Goal: Task Accomplishment & Management: Use online tool/utility

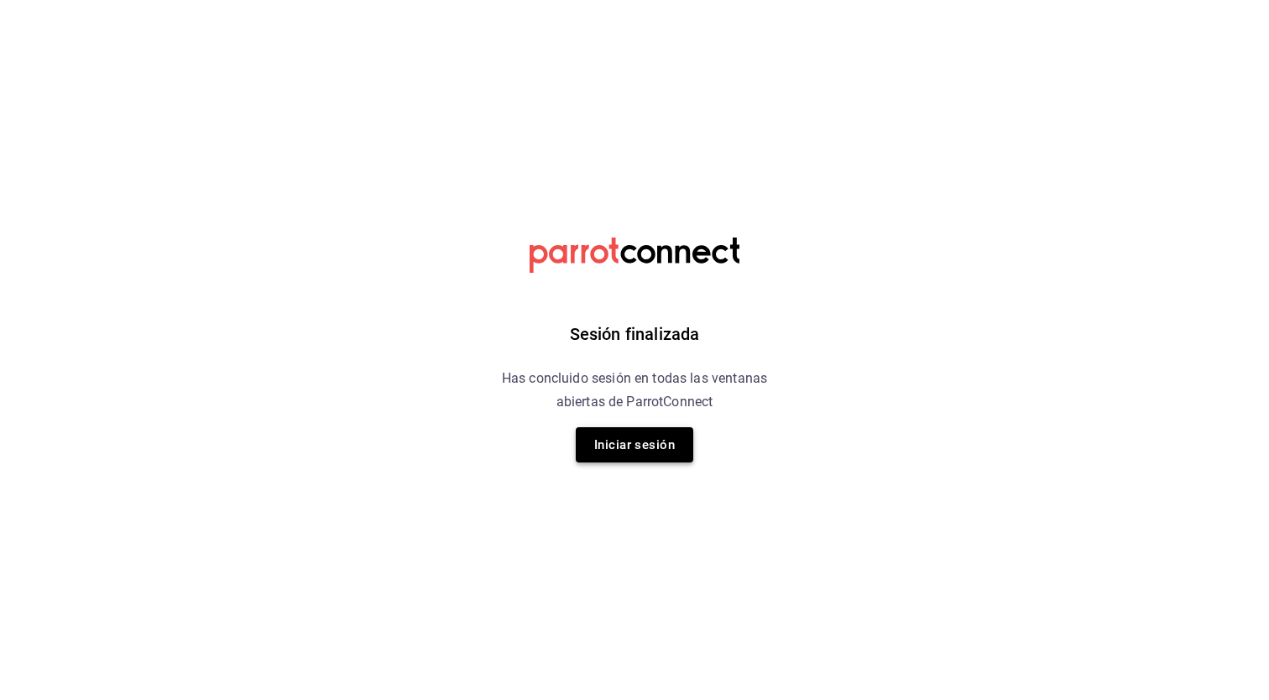
click at [613, 442] on button "Iniciar sesión" at bounding box center [634, 444] width 117 height 35
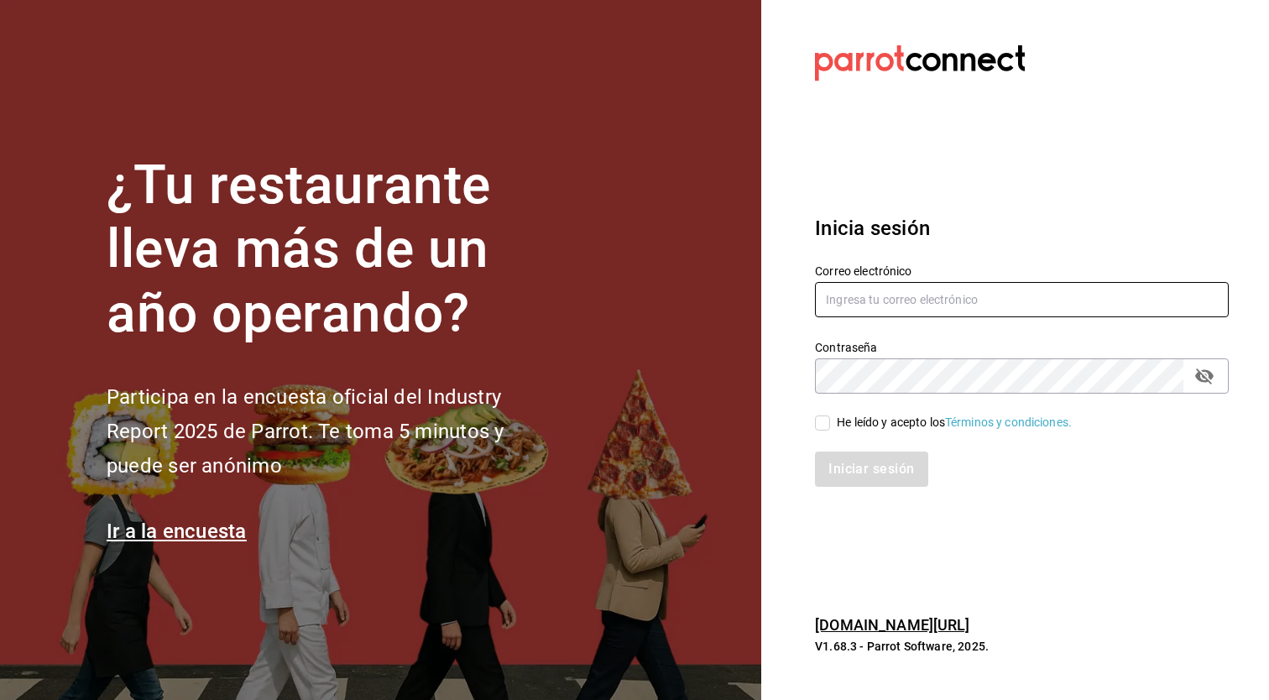
type input "[EMAIL_ADDRESS][DOMAIN_NAME]"
click at [821, 425] on input "He leído y acepto los Términos y condiciones." at bounding box center [822, 422] width 15 height 15
checkbox input "true"
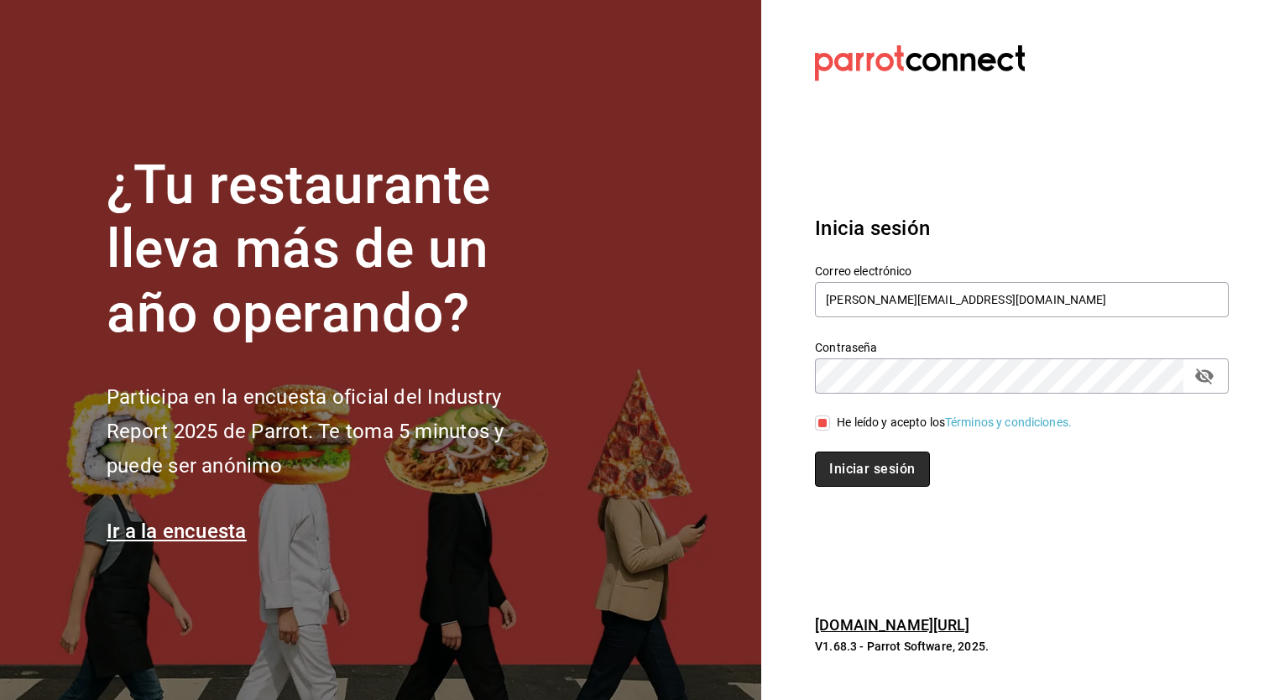
click at [846, 471] on button "Iniciar sesión" at bounding box center [872, 469] width 114 height 35
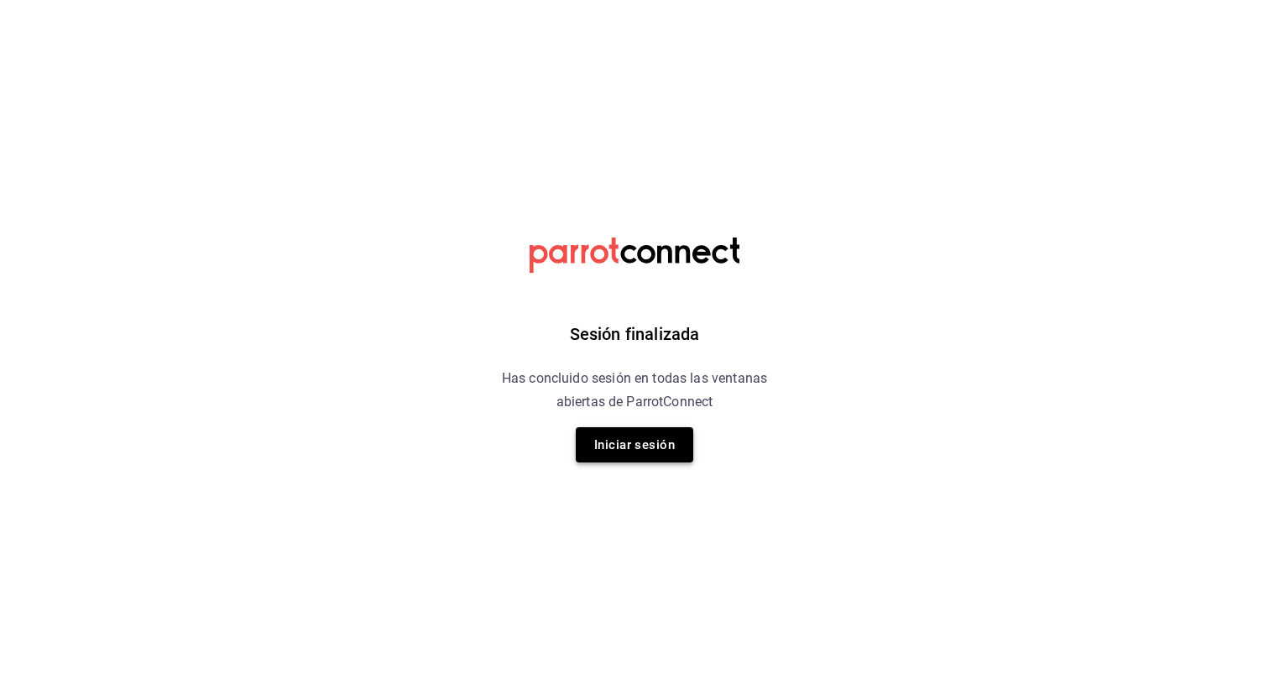
click at [625, 446] on button "Iniciar sesión" at bounding box center [634, 444] width 117 height 35
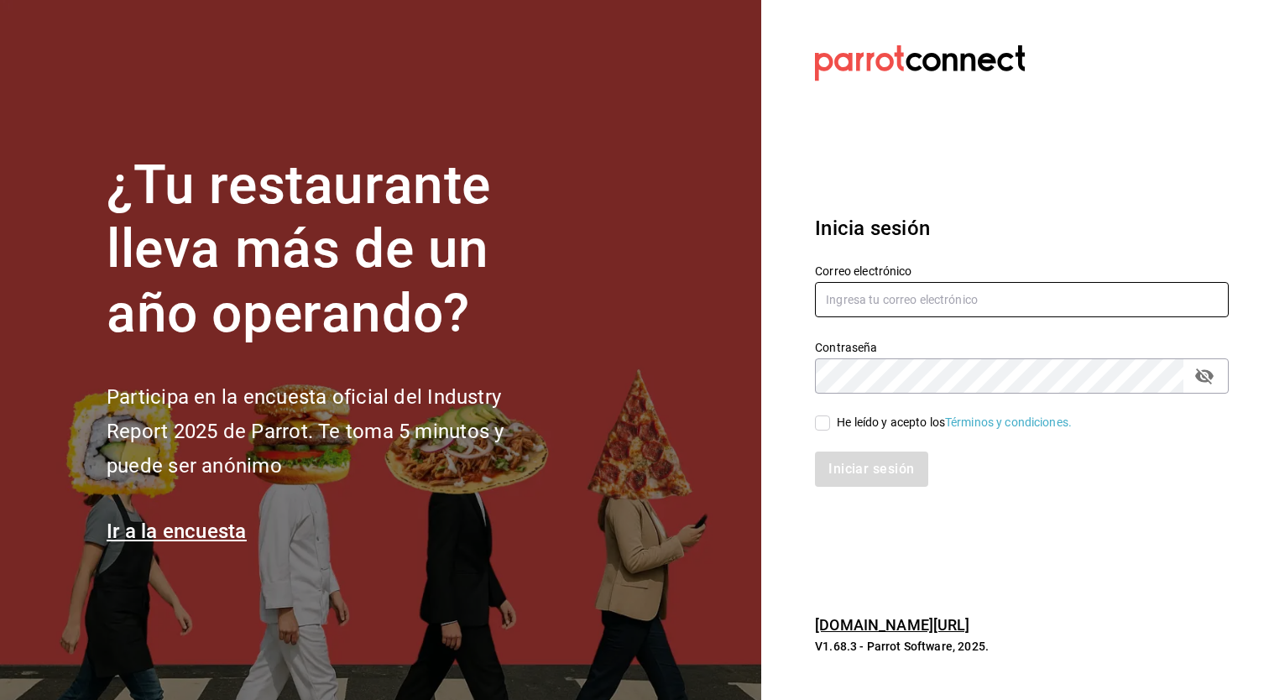
type input "veritl@tanquegroup.com"
click at [818, 424] on input "He leído y acepto los Términos y condiciones." at bounding box center [822, 422] width 15 height 15
checkbox input "true"
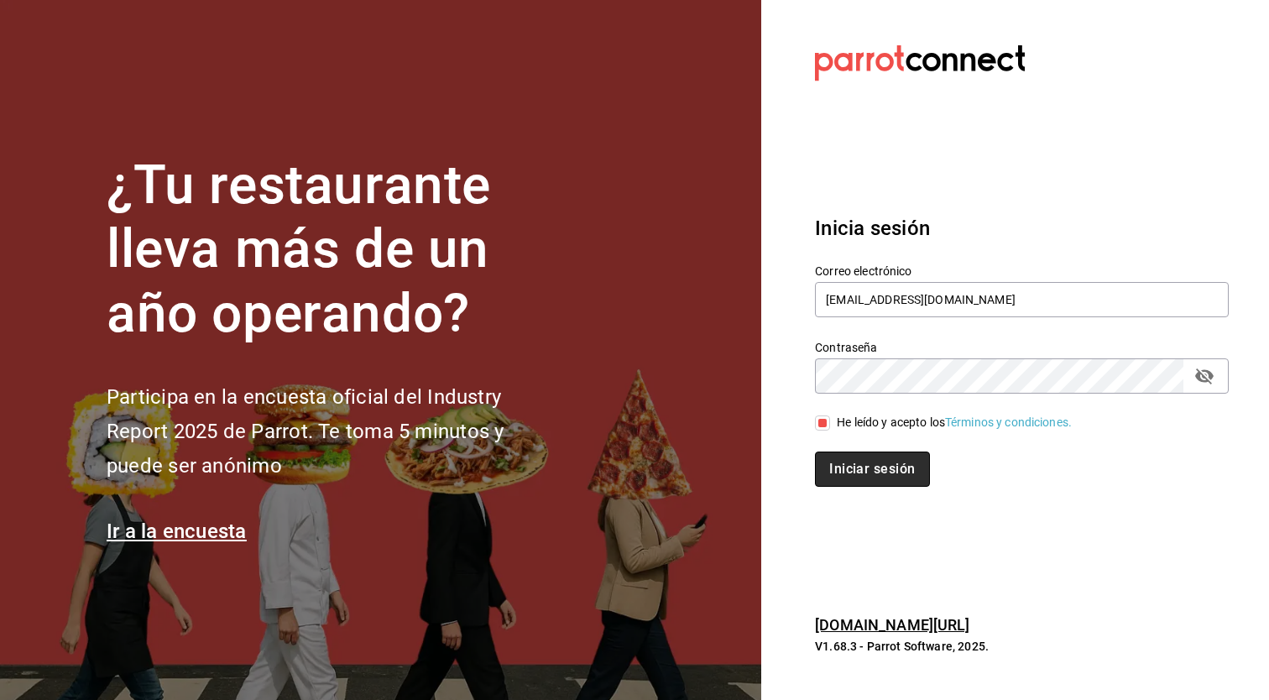
click at [861, 476] on button "Iniciar sesión" at bounding box center [872, 469] width 114 height 35
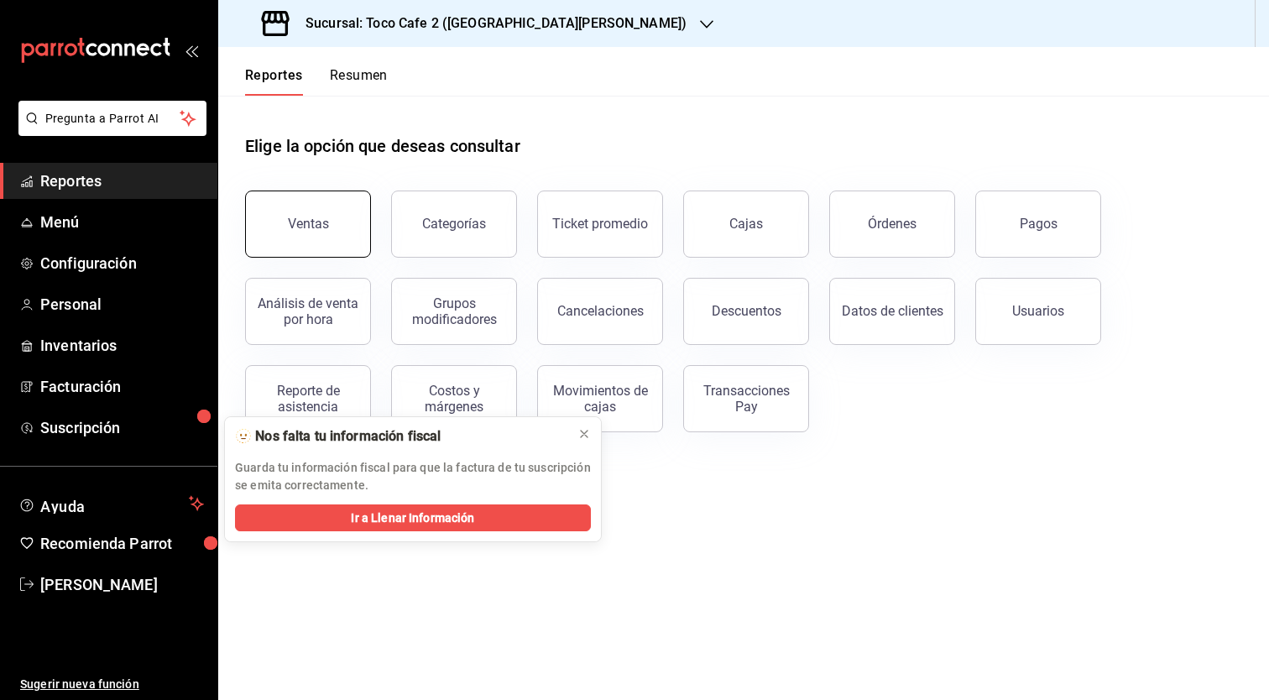
click at [292, 224] on div "Ventas" at bounding box center [308, 224] width 41 height 16
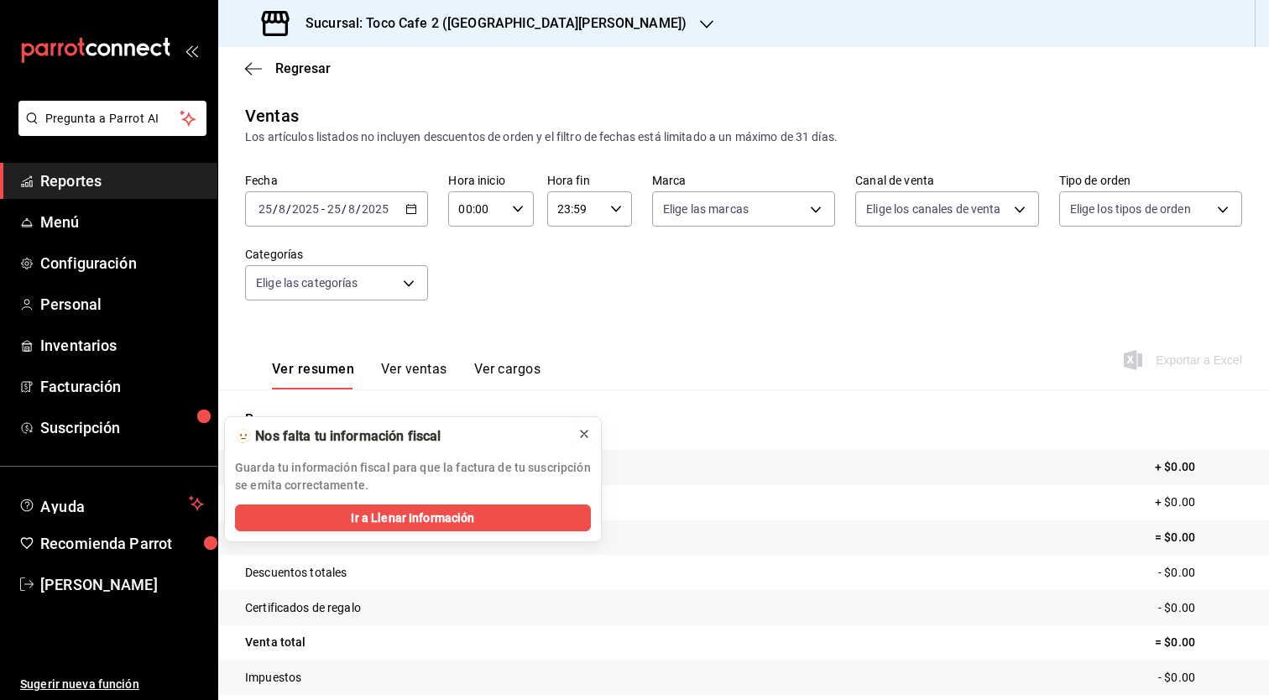
click at [585, 433] on icon at bounding box center [583, 433] width 13 height 13
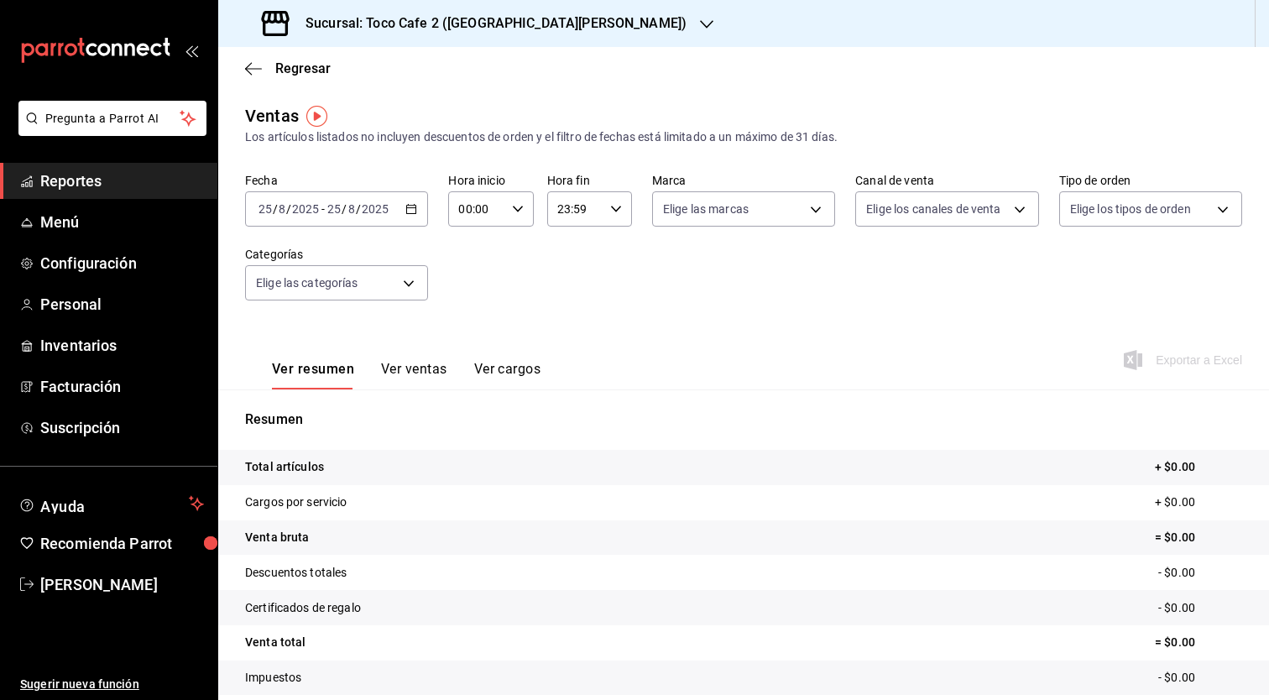
click at [438, 457] on tr "Total artículos + $0.00" at bounding box center [743, 467] width 1051 height 35
click at [554, 13] on div "Sucursal: Toco Cafe 2 ([GEOGRAPHIC_DATA][PERSON_NAME])" at bounding box center [476, 23] width 488 height 47
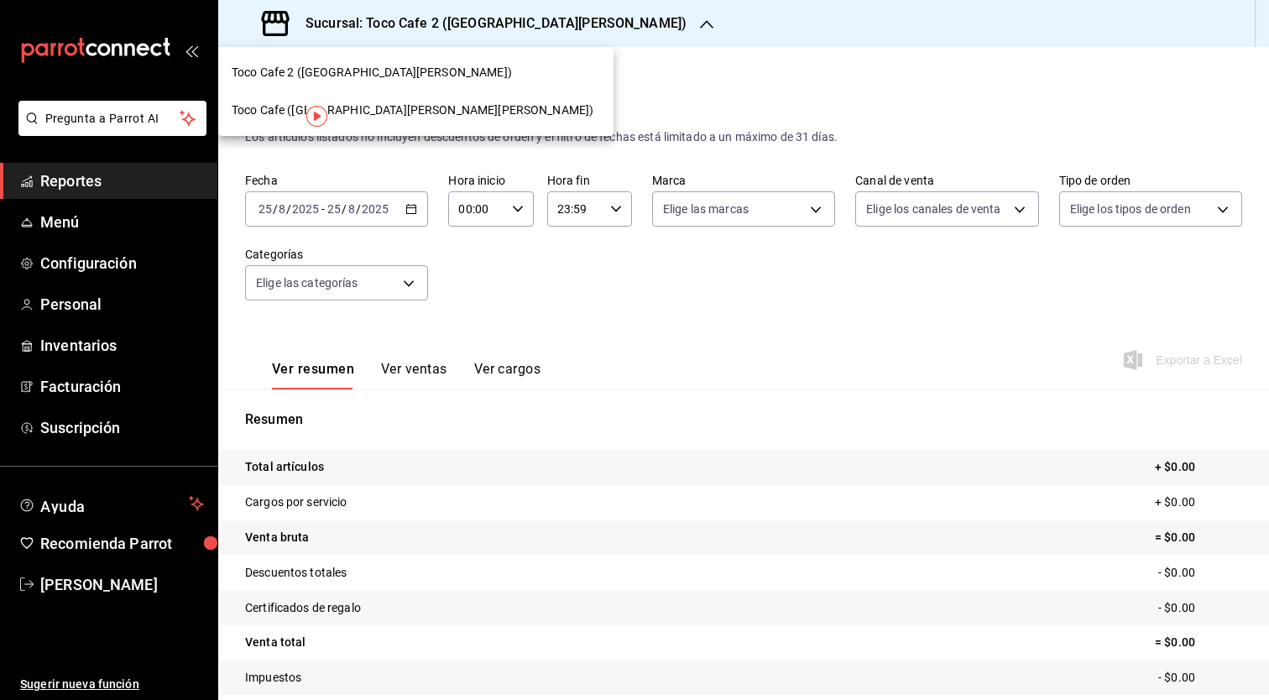
click at [416, 107] on div "Toco Cafe ([GEOGRAPHIC_DATA][PERSON_NAME][PERSON_NAME])" at bounding box center [416, 111] width 368 height 18
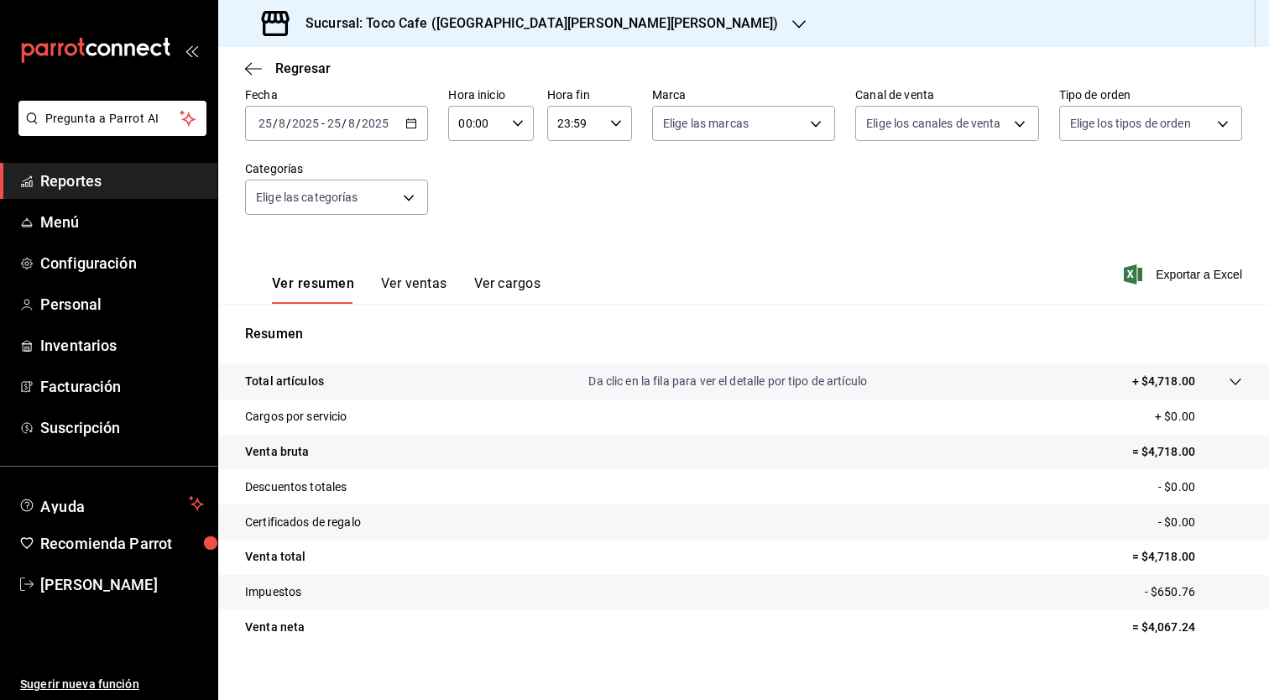
scroll to position [104, 0]
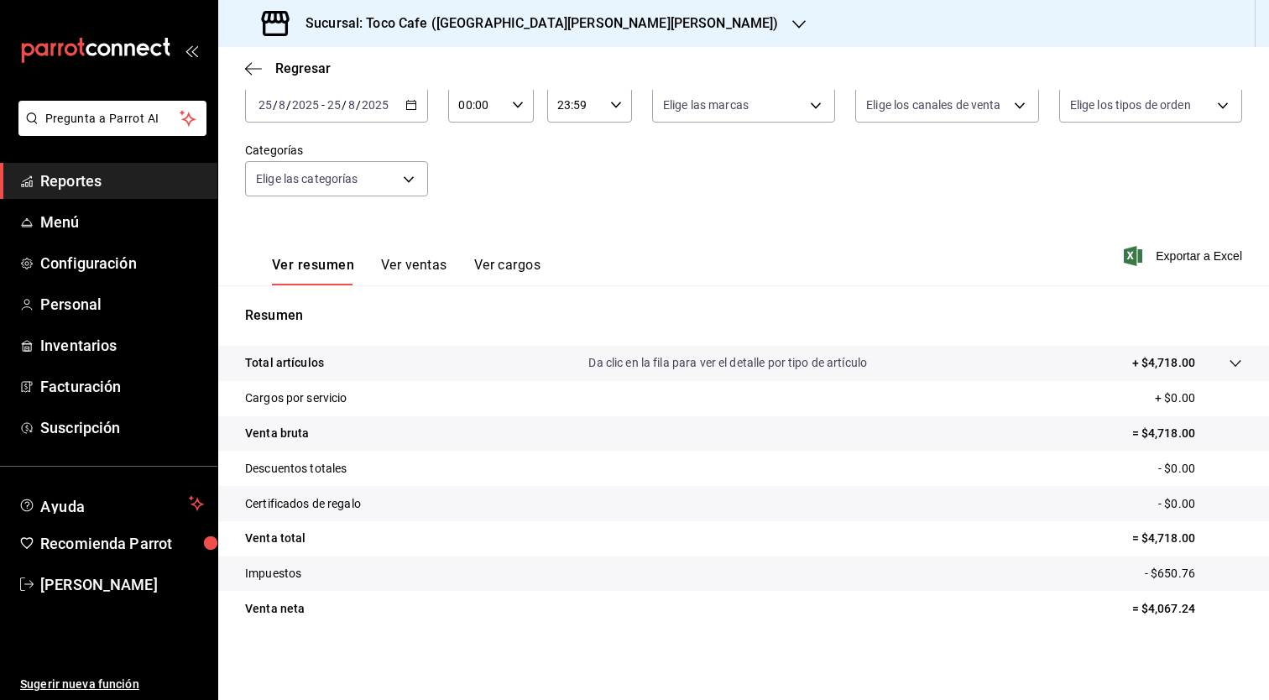
click at [598, 315] on p "Resumen" at bounding box center [743, 315] width 997 height 20
click at [401, 108] on div "[DATE] [DATE] - [DATE] [DATE]" at bounding box center [336, 104] width 183 height 35
click at [292, 198] on span "Ayer" at bounding box center [324, 194] width 130 height 18
click at [292, 197] on div "Fecha [DATE] [DATE] - [DATE] [DATE] Hora inicio 00:00 Hora inicio Hora fin 23:5…" at bounding box center [743, 143] width 997 height 148
click at [361, 91] on div "[DATE] [DATE] - [DATE] [DATE]" at bounding box center [336, 104] width 183 height 35
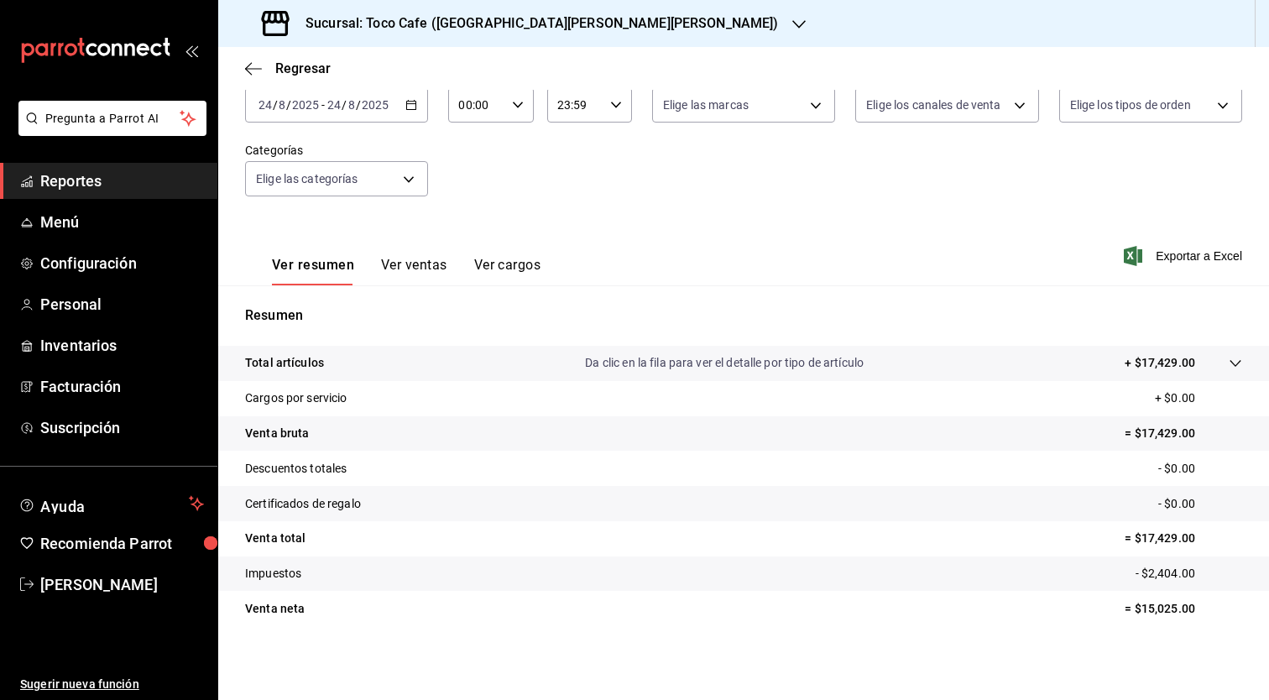
click at [401, 99] on div "[DATE] [DATE] - [DATE] [DATE]" at bounding box center [336, 104] width 183 height 35
click at [401, 107] on div "[DATE] [DATE] - [DATE] [DATE]" at bounding box center [336, 104] width 183 height 35
click at [409, 107] on icon "button" at bounding box center [411, 105] width 12 height 12
click at [415, 176] on body "Pregunta a Parrot AI Reportes Menú Configuración Personal Inventarios Facturaci…" at bounding box center [634, 350] width 1269 height 700
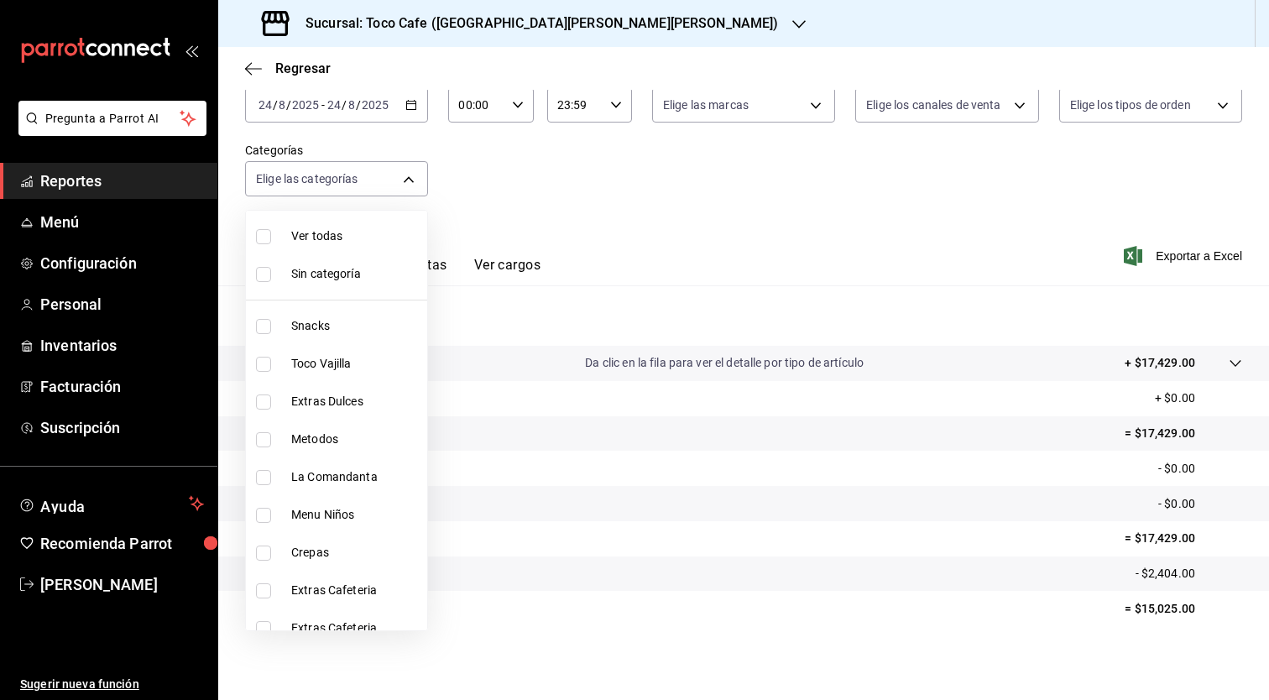
click at [545, 159] on div at bounding box center [634, 350] width 1269 height 700
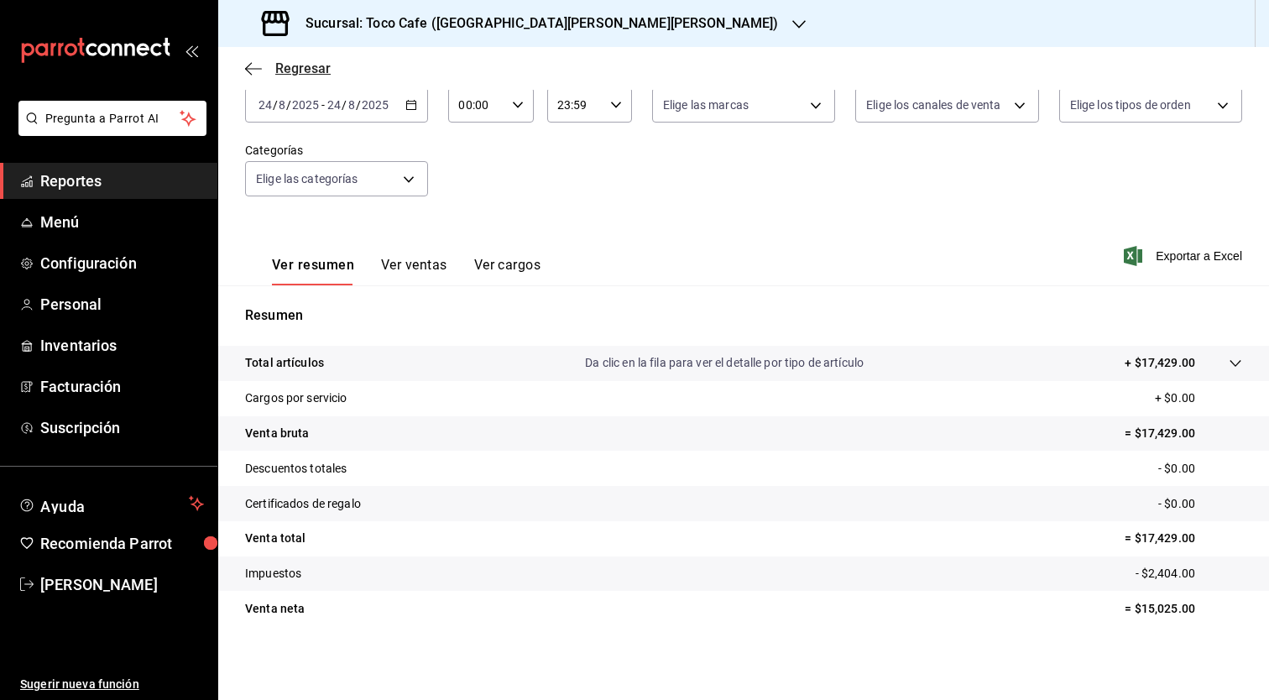
click at [248, 68] on icon "button" at bounding box center [253, 68] width 17 height 1
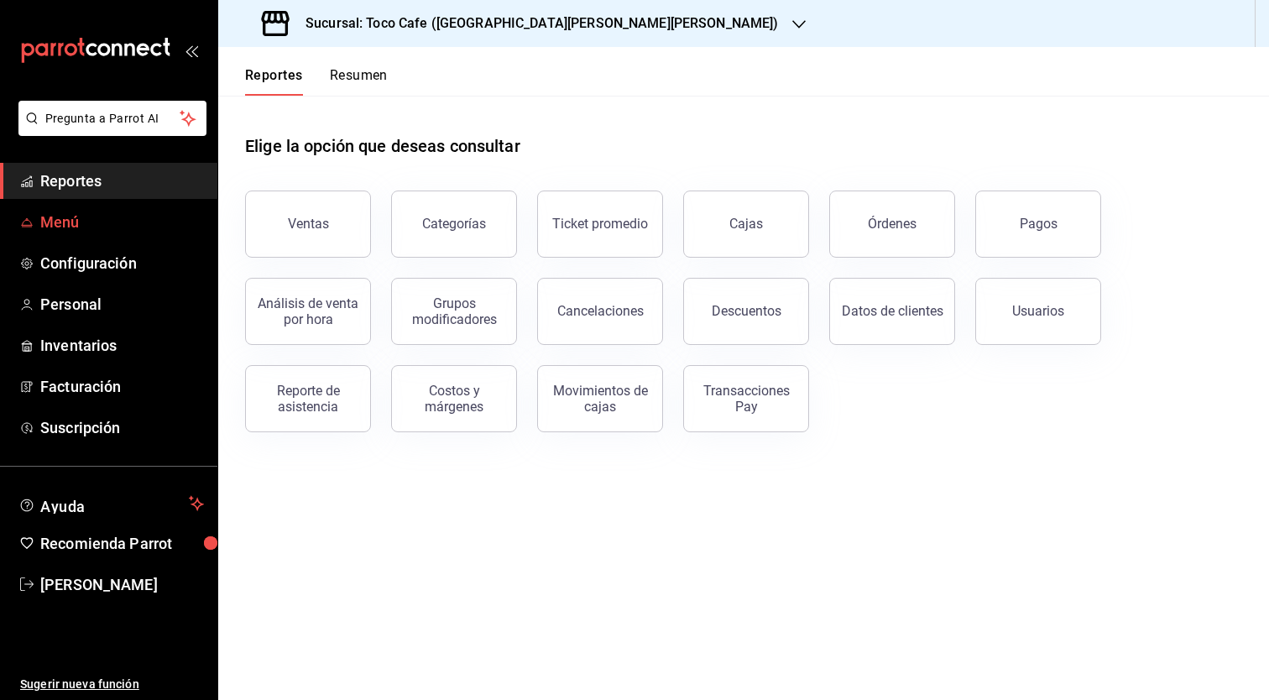
click at [64, 218] on span "Menú" at bounding box center [122, 222] width 164 height 23
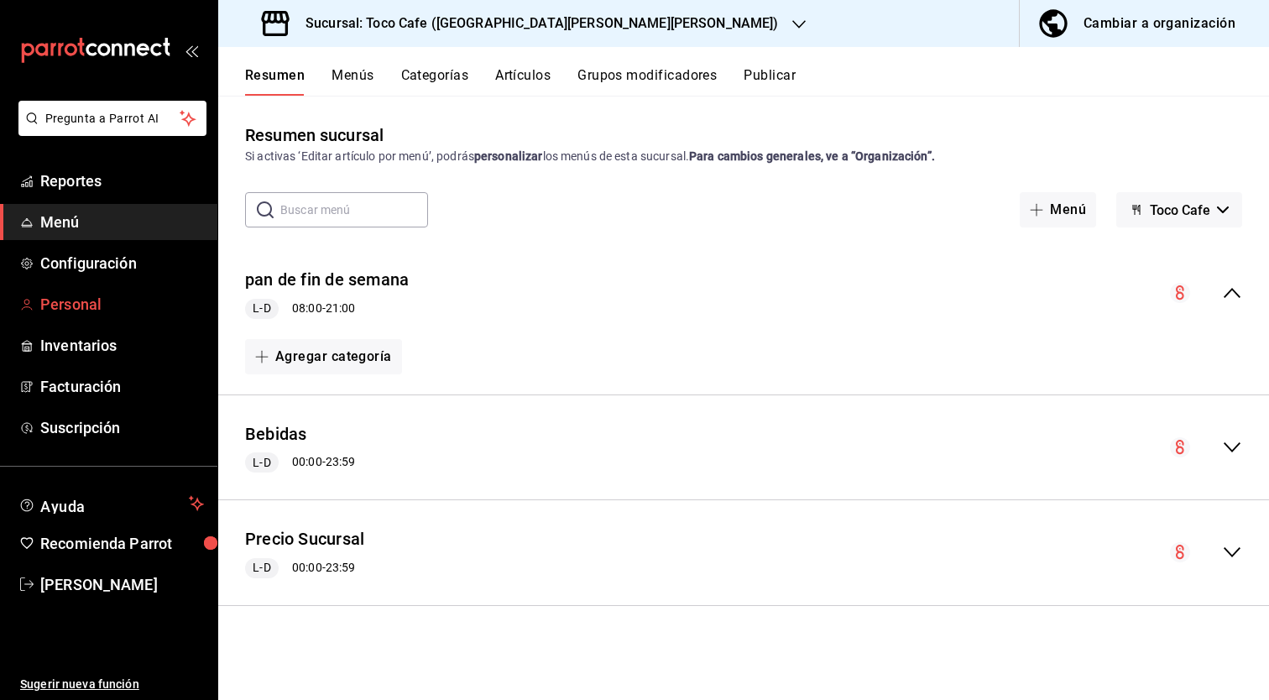
click at [70, 295] on span "Personal" at bounding box center [122, 304] width 164 height 23
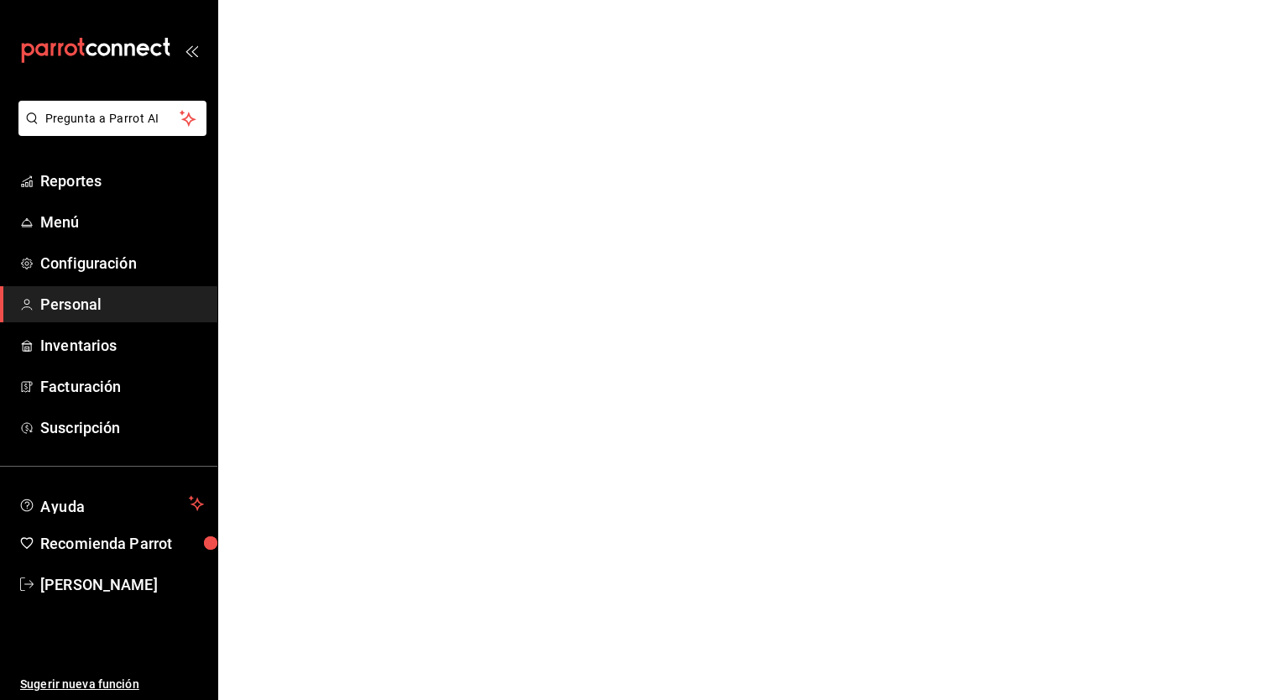
click at [70, 295] on span "Personal" at bounding box center [122, 304] width 164 height 23
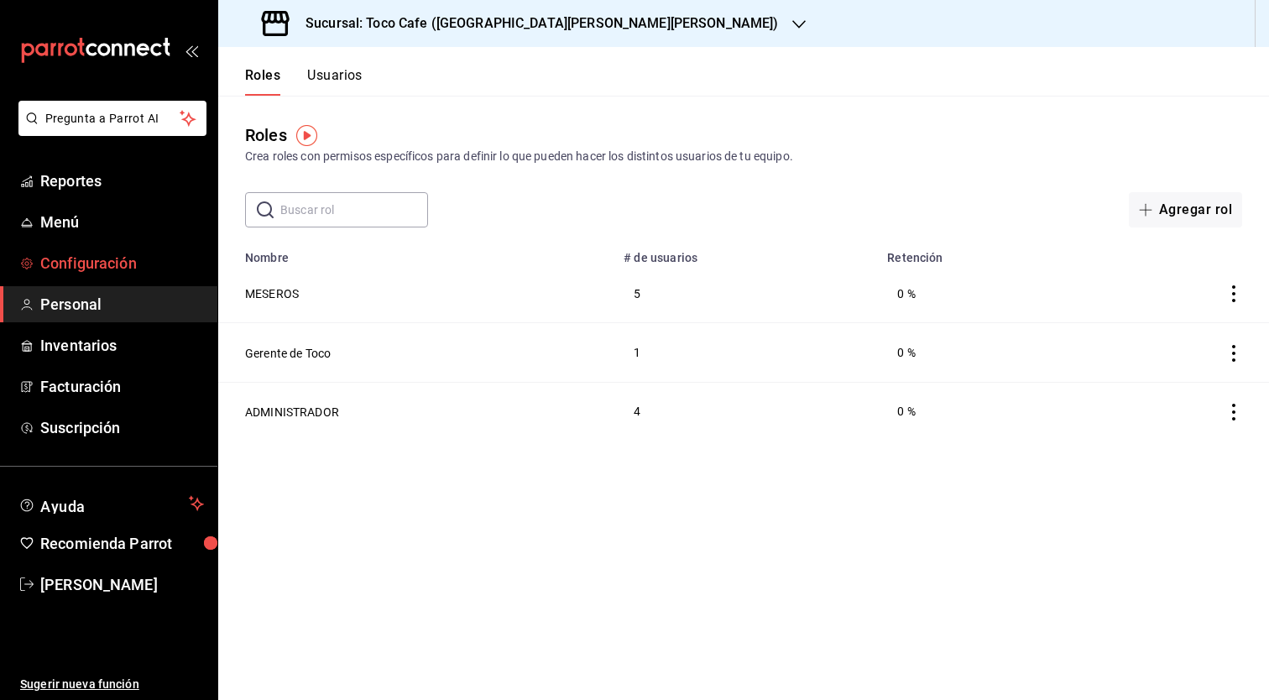
click at [118, 271] on span "Configuración" at bounding box center [122, 263] width 164 height 23
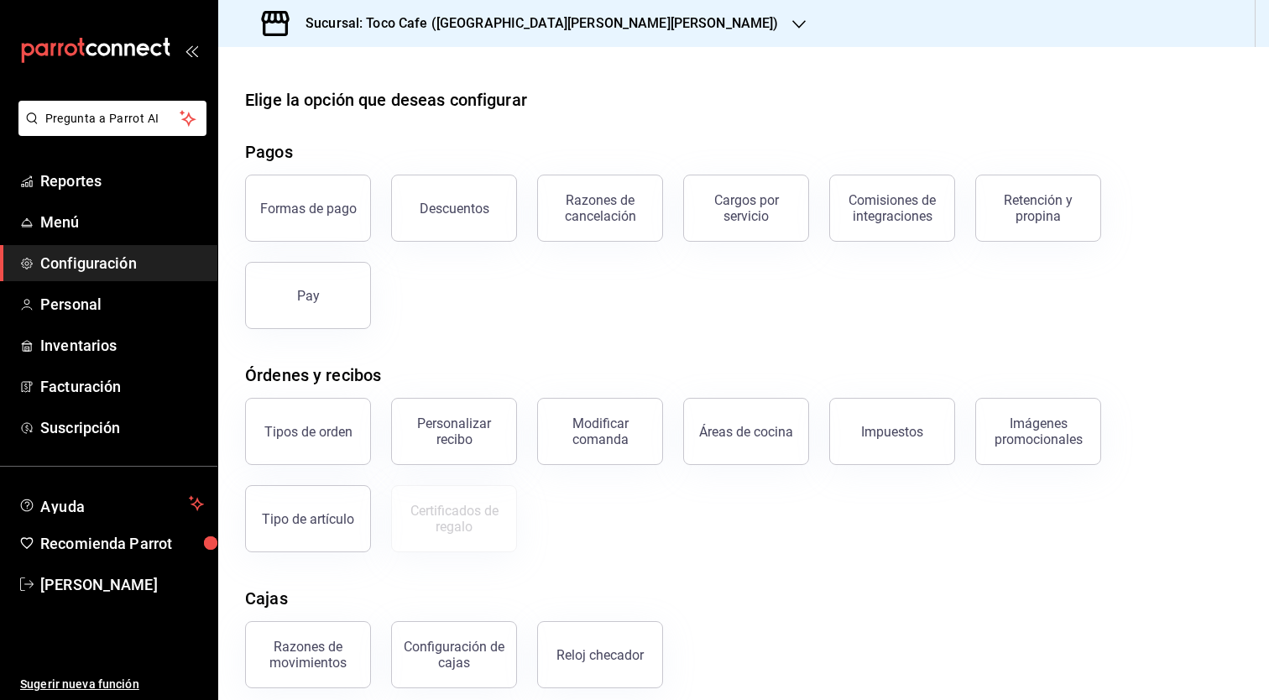
click at [792, 24] on icon "button" at bounding box center [798, 24] width 13 height 13
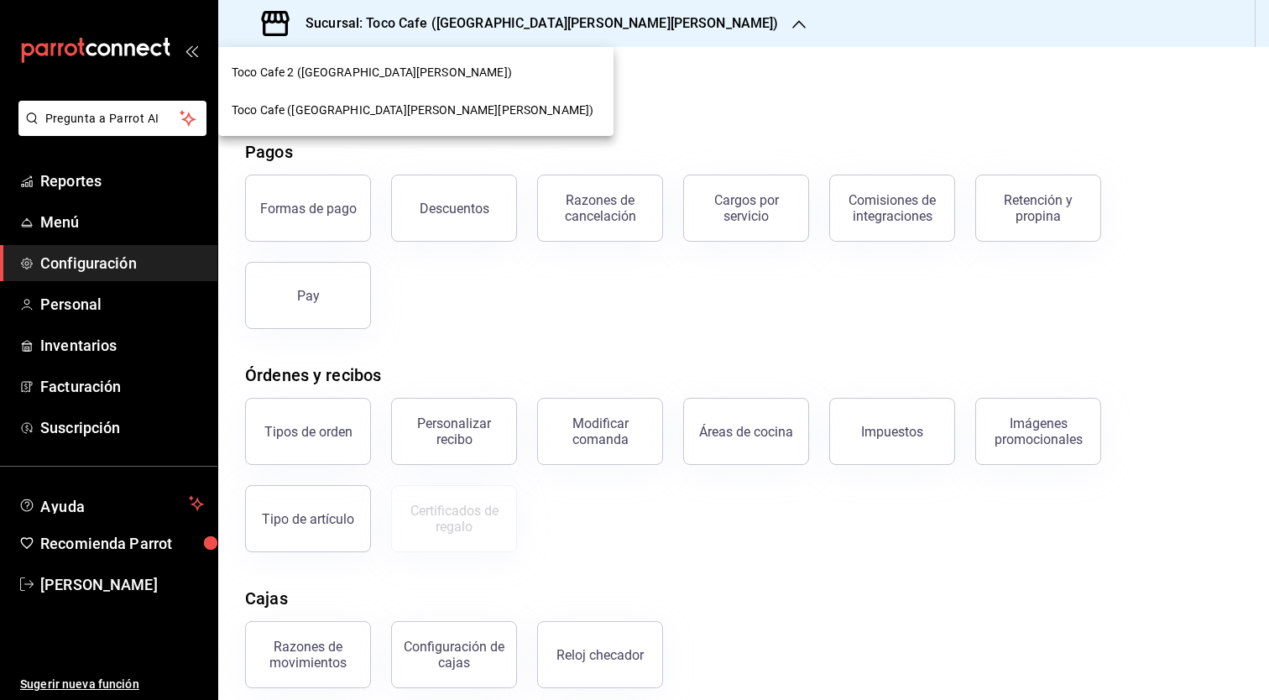
click at [339, 112] on span "Toco Cafe ([GEOGRAPHIC_DATA][PERSON_NAME][PERSON_NAME])" at bounding box center [413, 111] width 362 height 18
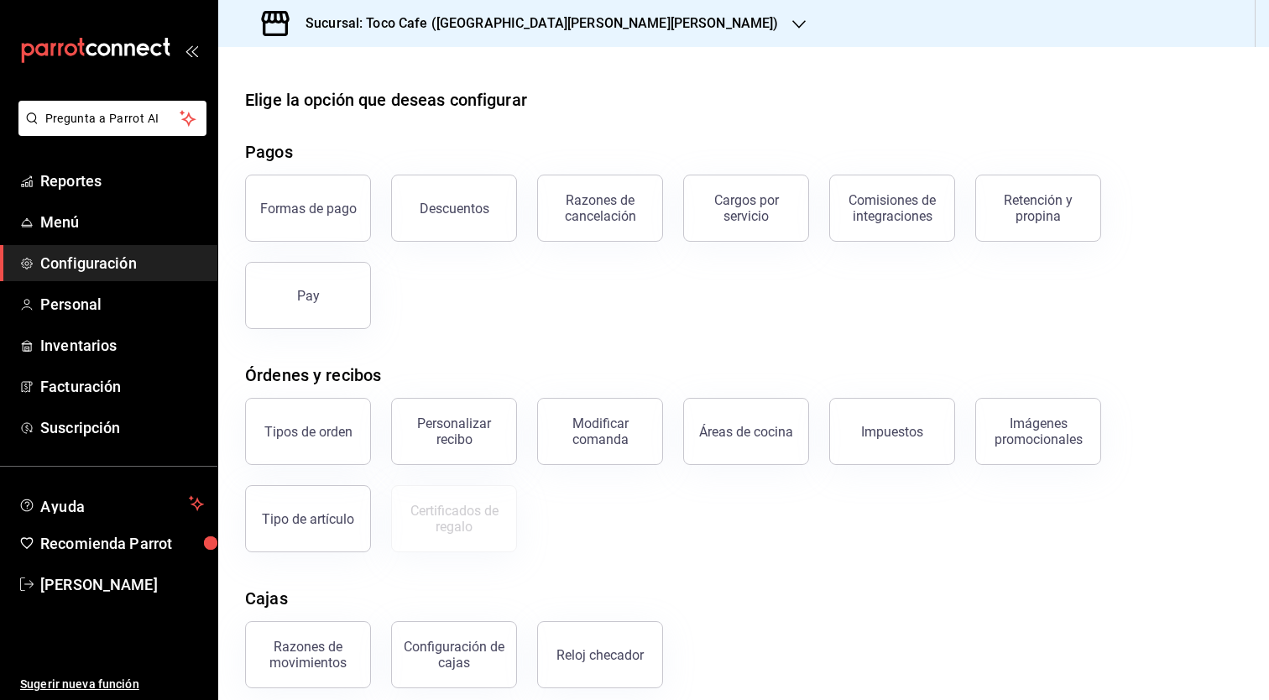
click at [567, 41] on div "Sucursal: Toco Cafe ([GEOGRAPHIC_DATA][PERSON_NAME][PERSON_NAME])" at bounding box center [522, 23] width 581 height 47
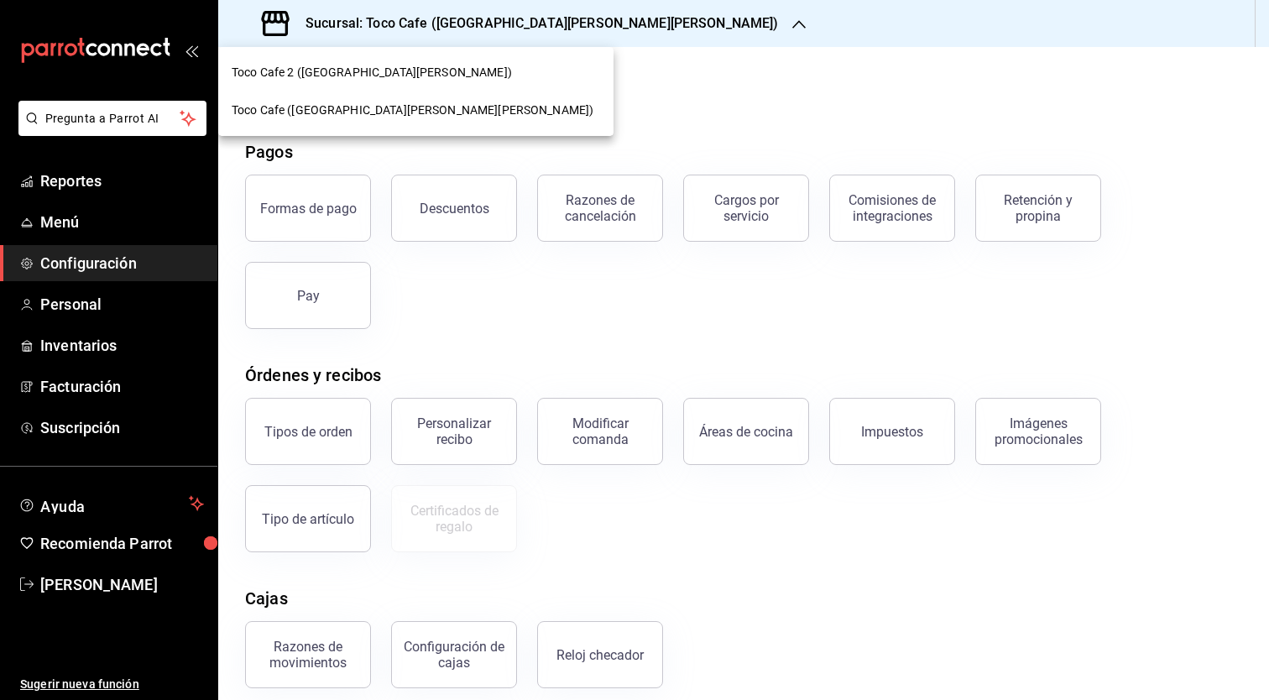
click at [567, 41] on div at bounding box center [634, 350] width 1269 height 700
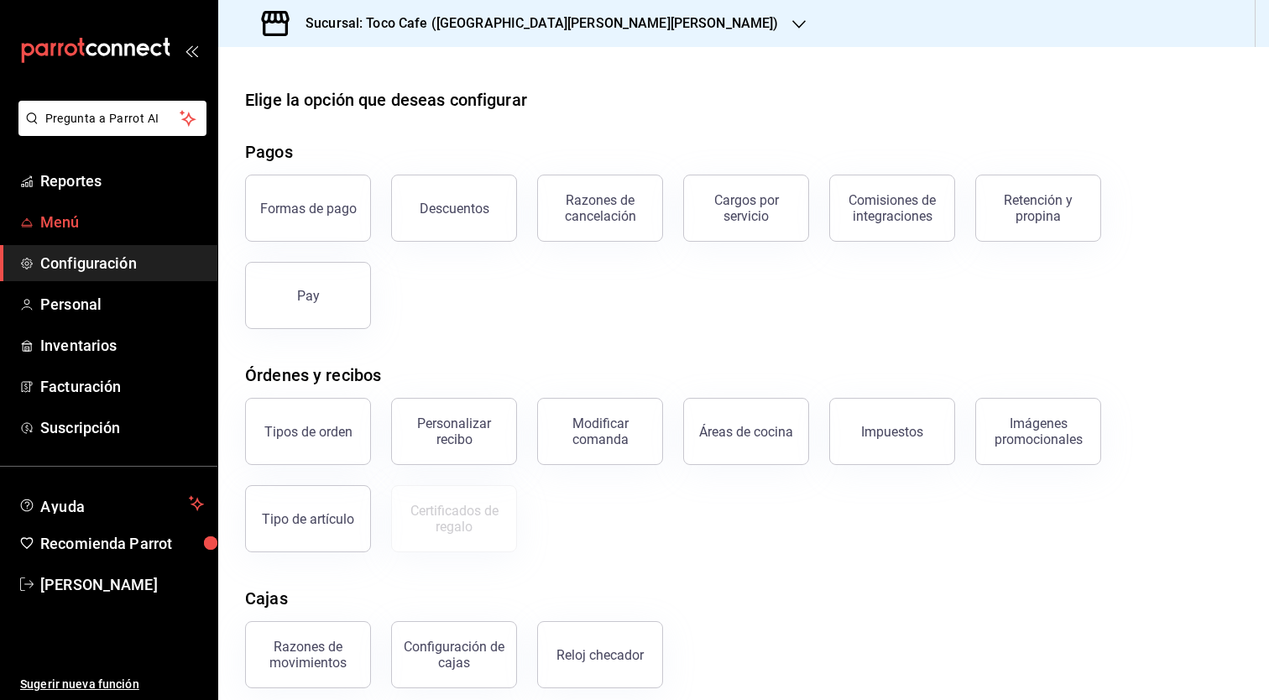
click at [84, 222] on span "Menú" at bounding box center [122, 222] width 164 height 23
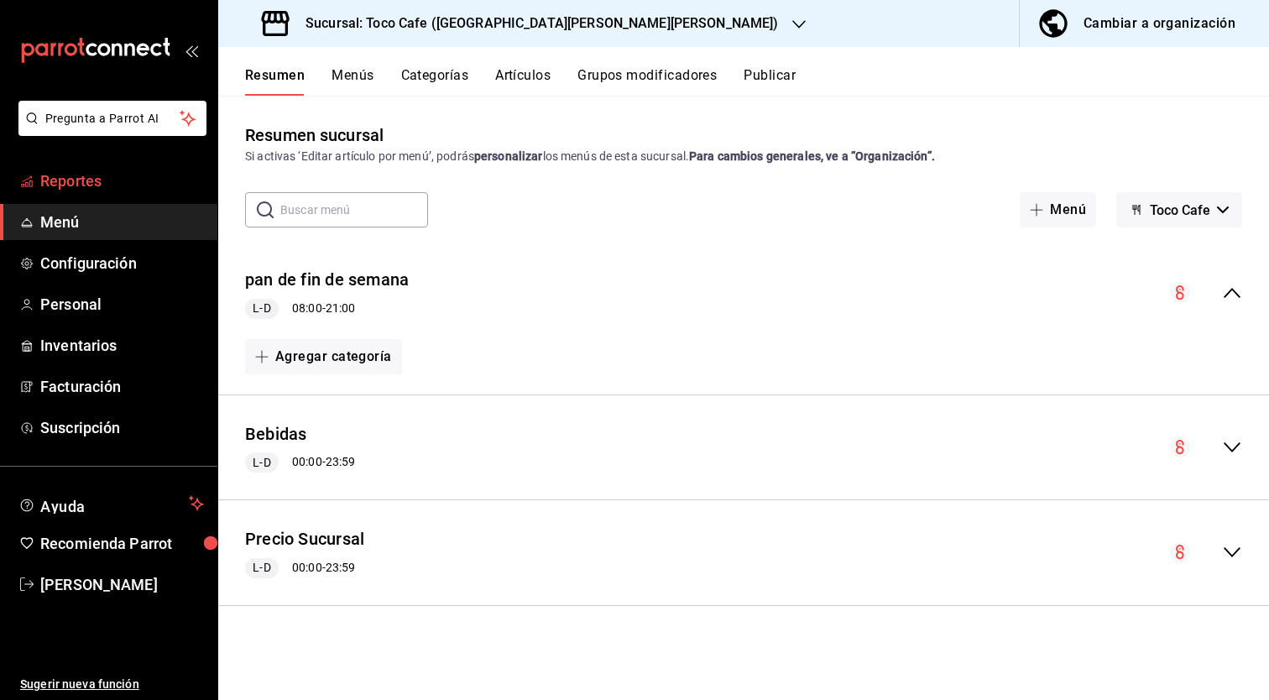
click at [71, 176] on span "Reportes" at bounding box center [122, 181] width 164 height 23
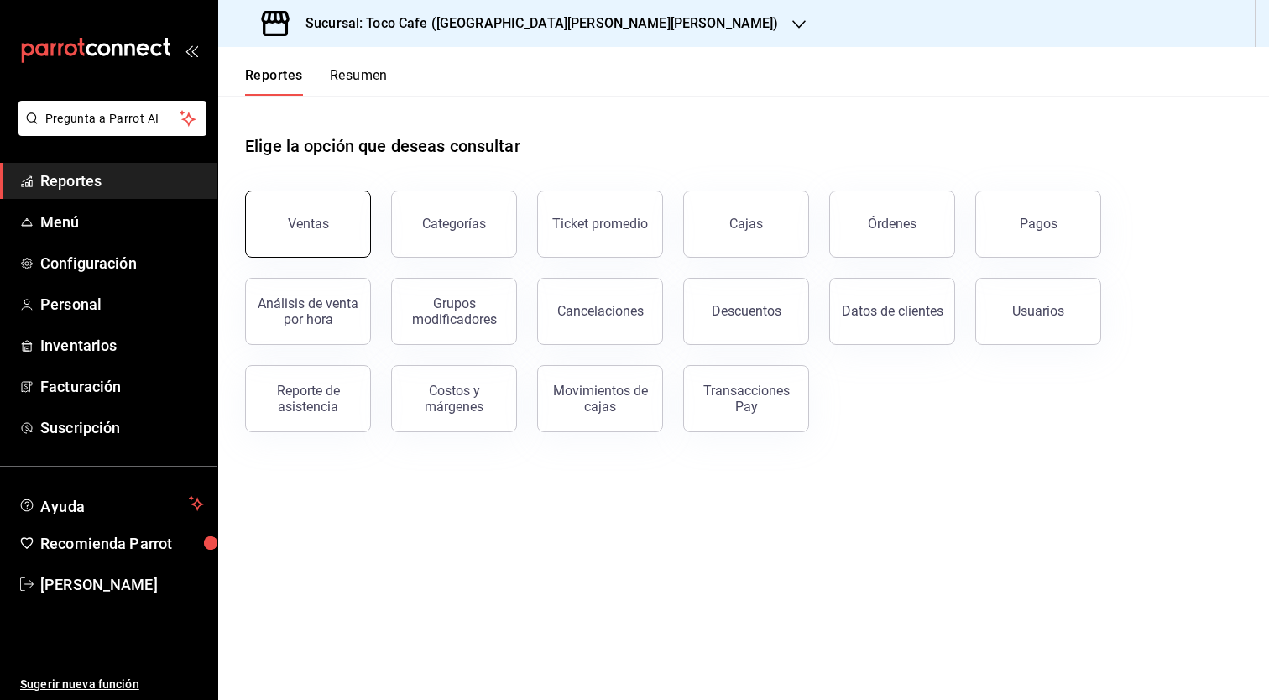
click at [300, 240] on button "Ventas" at bounding box center [308, 224] width 126 height 67
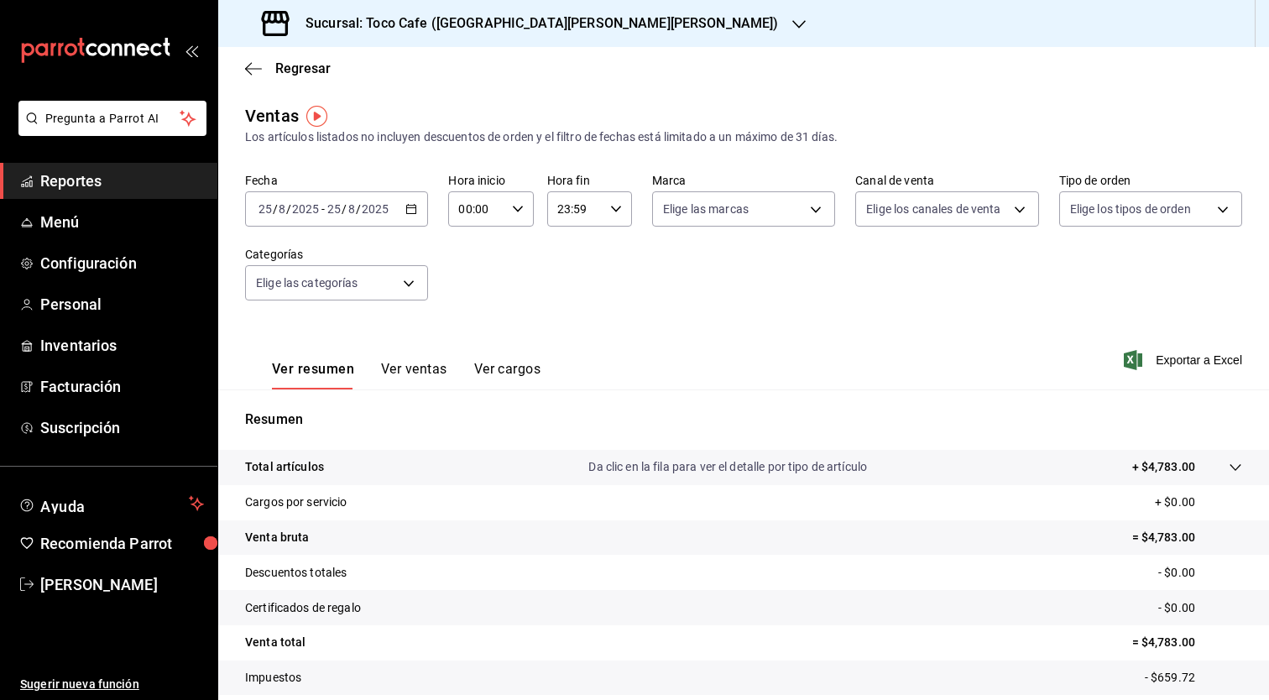
click at [604, 307] on div "Fecha [DATE] [DATE] - [DATE] [DATE] Hora inicio 00:00 Hora inicio Hora fin 23:5…" at bounding box center [743, 247] width 997 height 148
